Goal: Register for event/course

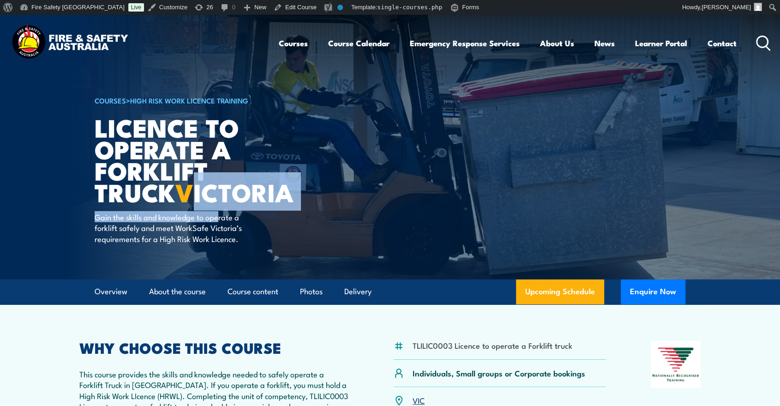
drag, startPoint x: 218, startPoint y: 204, endPoint x: 107, endPoint y: 185, distance: 112.4
click at [107, 185] on div "COURSES > High Risk Work Licence Training Licence to operate a forklift truck V…" at bounding box center [209, 147] width 228 height 264
click at [175, 185] on strong "VICTORIA" at bounding box center [234, 191] width 118 height 38
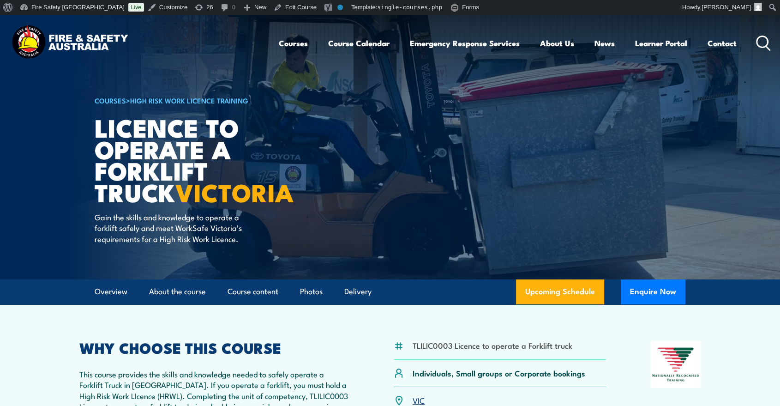
click at [99, 35] on img at bounding box center [69, 43] width 121 height 40
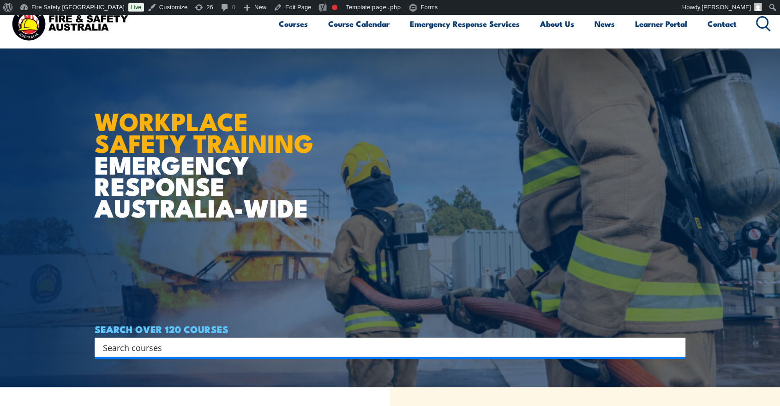
click at [436, 356] on div "Search Filter by Locations Australian Capital Territory New South Wales Norther…" at bounding box center [390, 346] width 591 height 19
click at [440, 349] on input "Search input" at bounding box center [384, 347] width 562 height 14
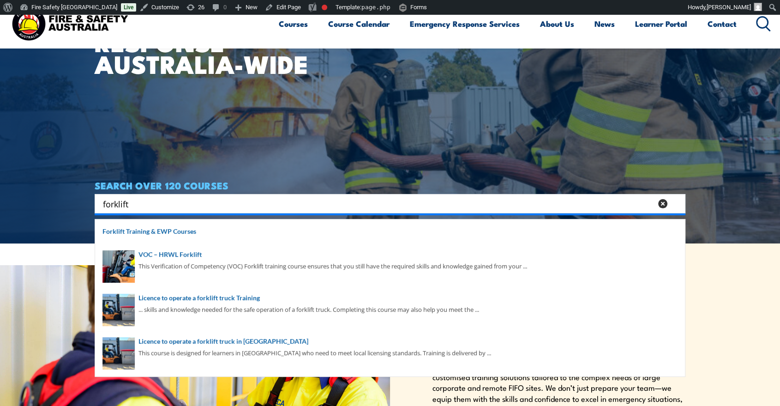
scroll to position [188, 0]
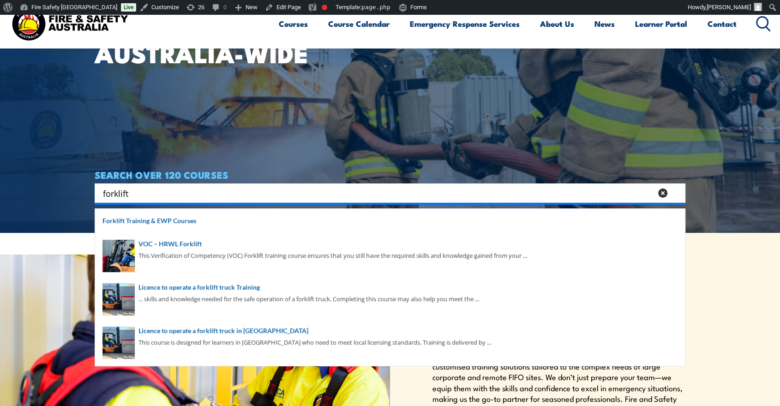
type input "forklift"
